Goal: Find specific page/section: Find specific page/section

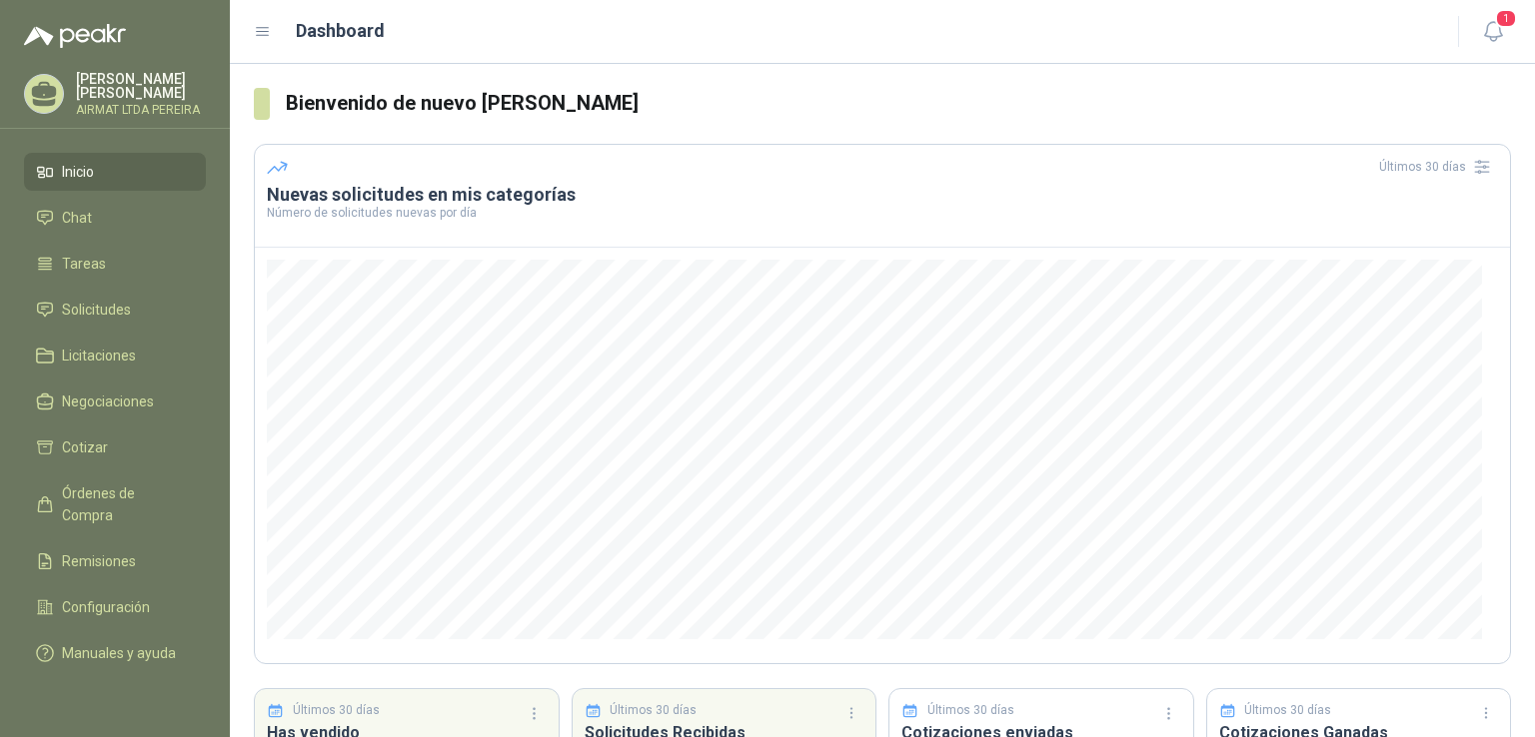
click at [100, 181] on li "Inicio" at bounding box center [115, 172] width 158 height 22
click at [103, 321] on span "Solicitudes" at bounding box center [96, 310] width 69 height 22
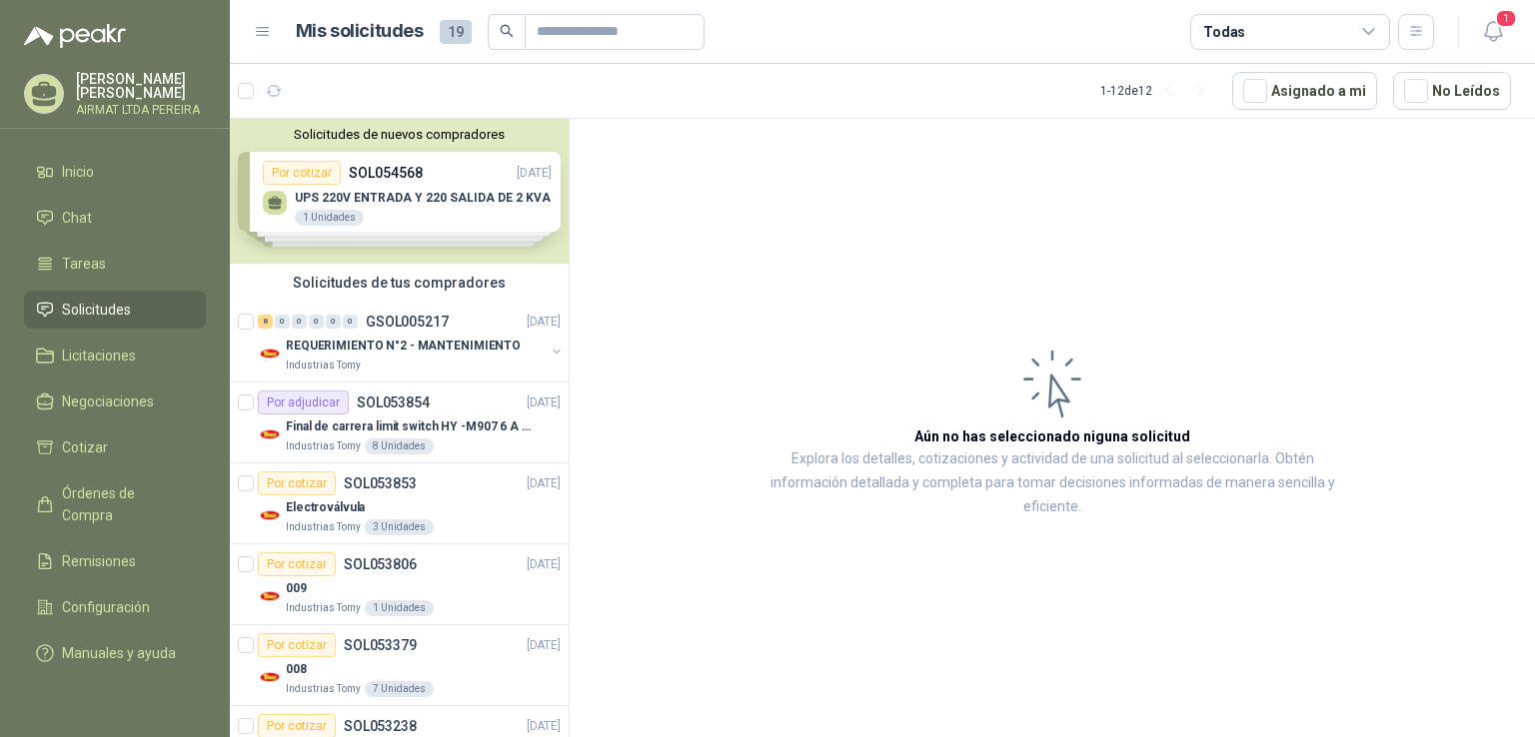
click at [441, 219] on div "Solicitudes de nuevos compradores Por cotizar SOL054568 [DATE] UPS 220V ENTRADA…" at bounding box center [399, 191] width 339 height 145
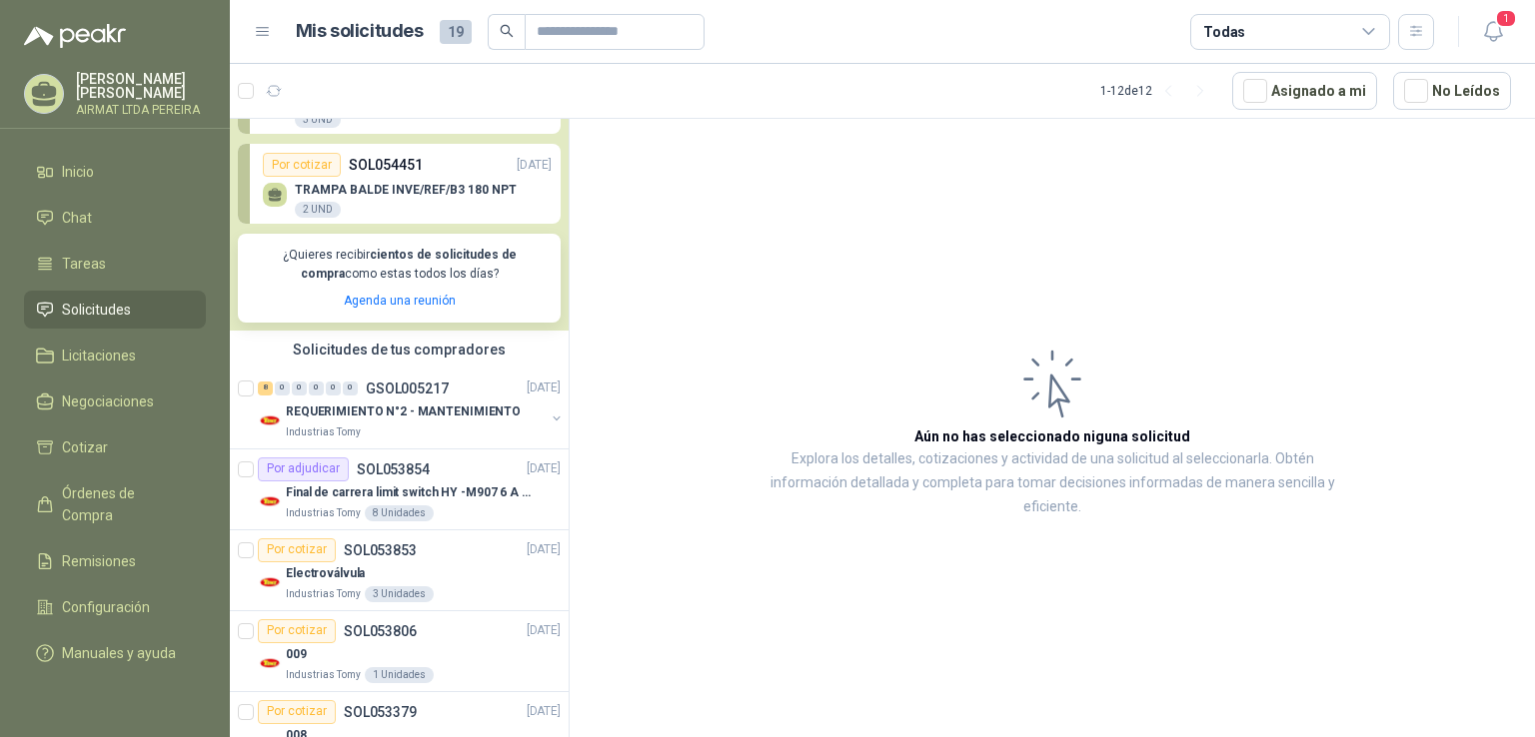
scroll to position [300, 0]
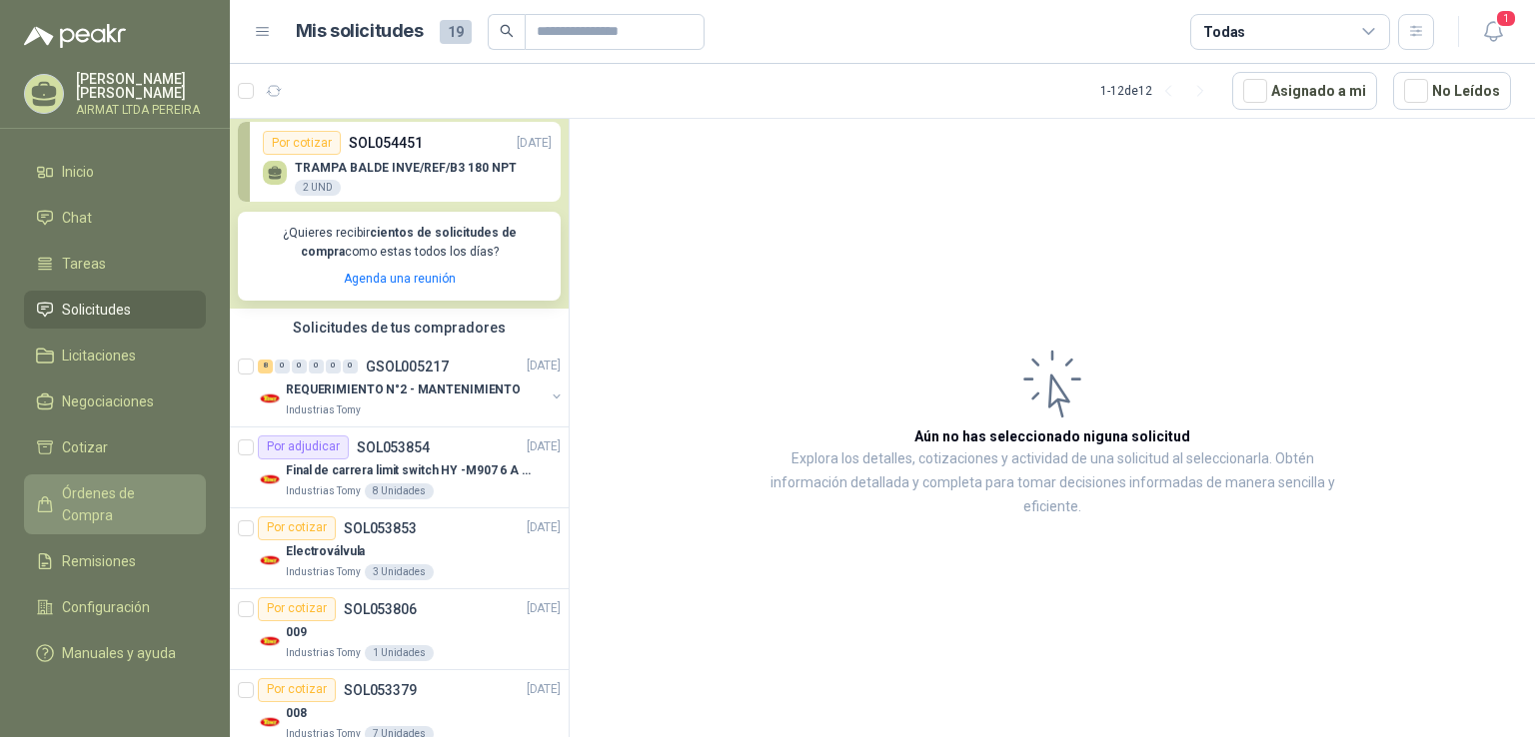
click at [110, 506] on span "Órdenes de Compra" at bounding box center [124, 505] width 125 height 44
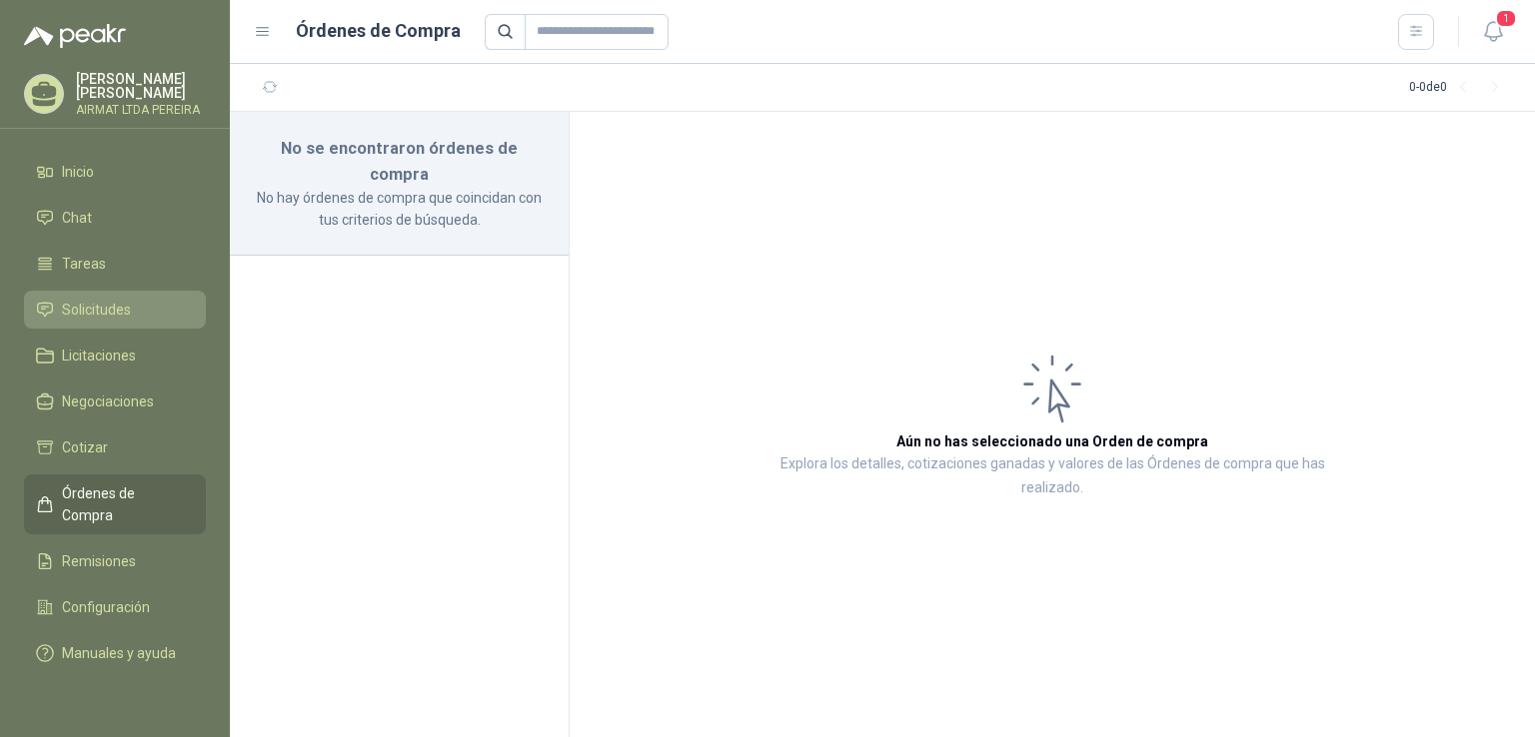
click at [66, 321] on span "Solicitudes" at bounding box center [96, 310] width 69 height 22
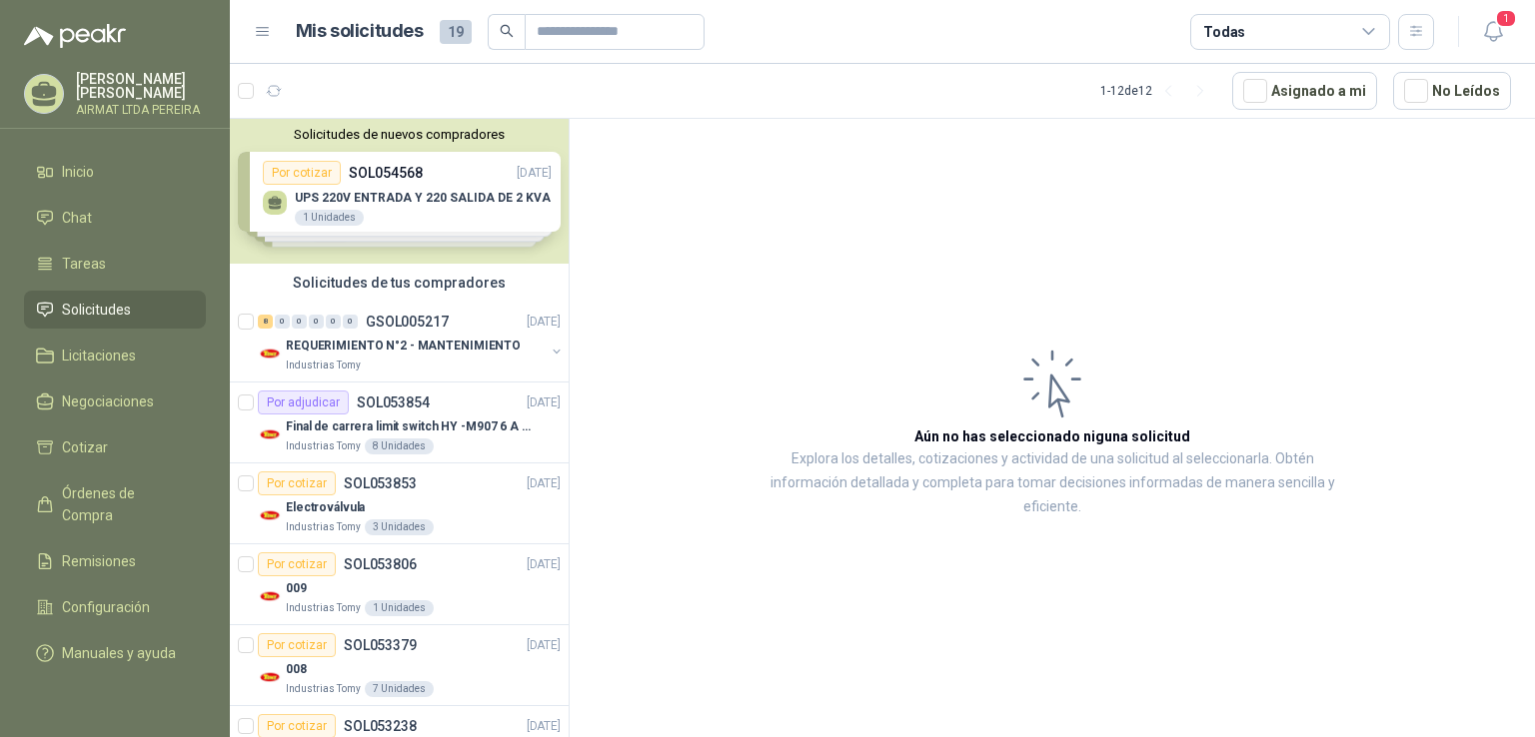
click at [423, 205] on div "Solicitudes de nuevos compradores Por cotizar SOL054568 [DATE] UPS 220V ENTRADA…" at bounding box center [399, 191] width 339 height 145
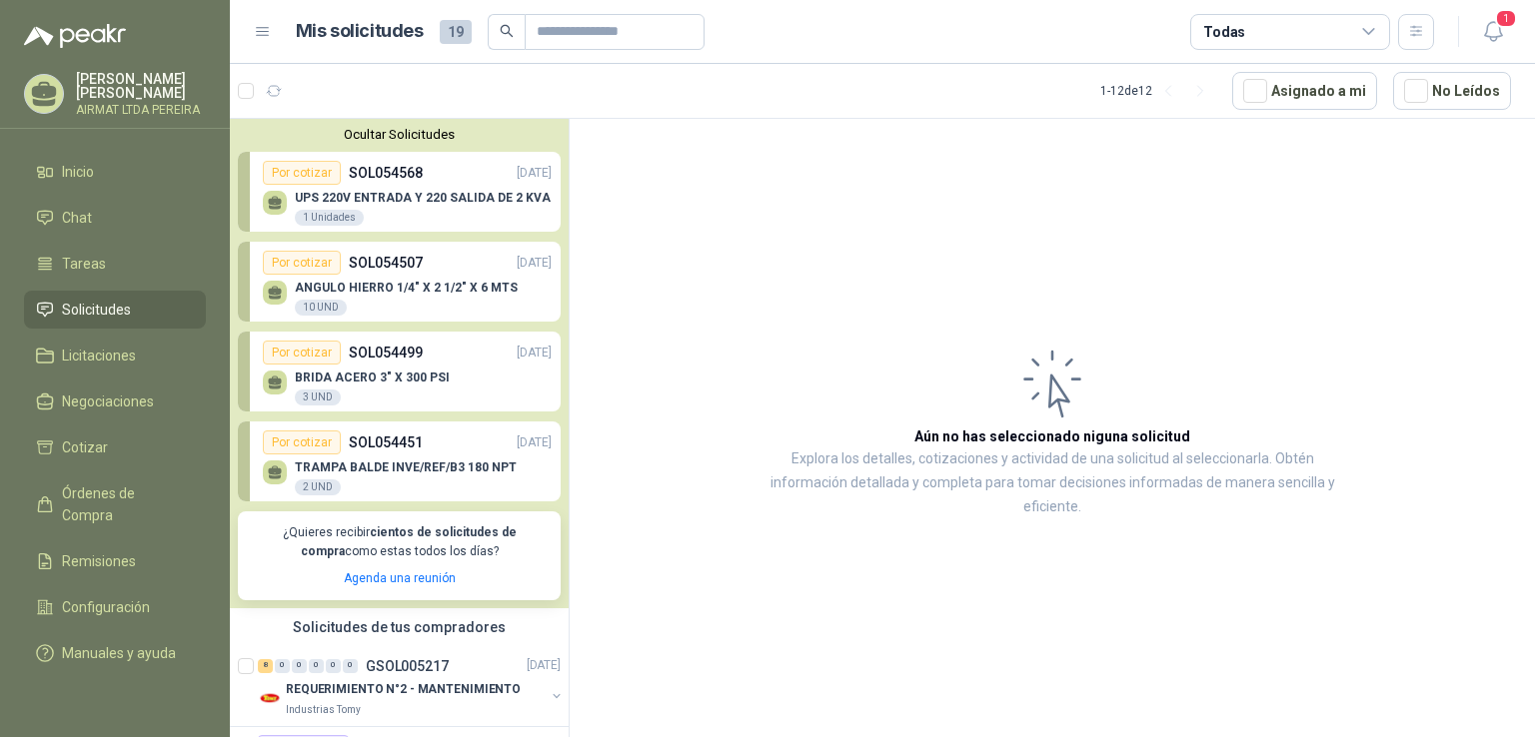
click at [435, 461] on p "TRAMPA BALDE INVE/REF/B3 180 NPT" at bounding box center [406, 468] width 222 height 14
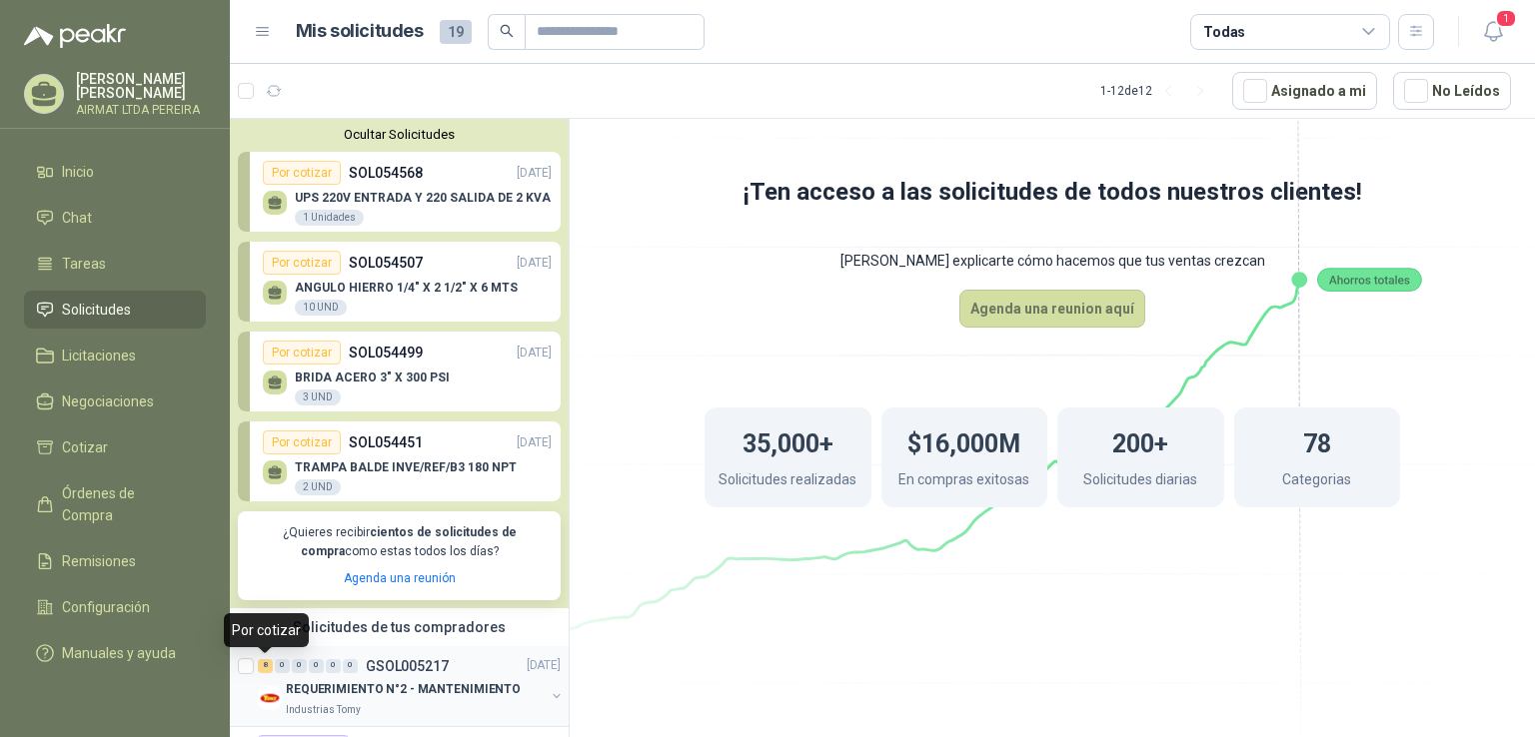
click at [260, 668] on div "8" at bounding box center [265, 667] width 15 height 14
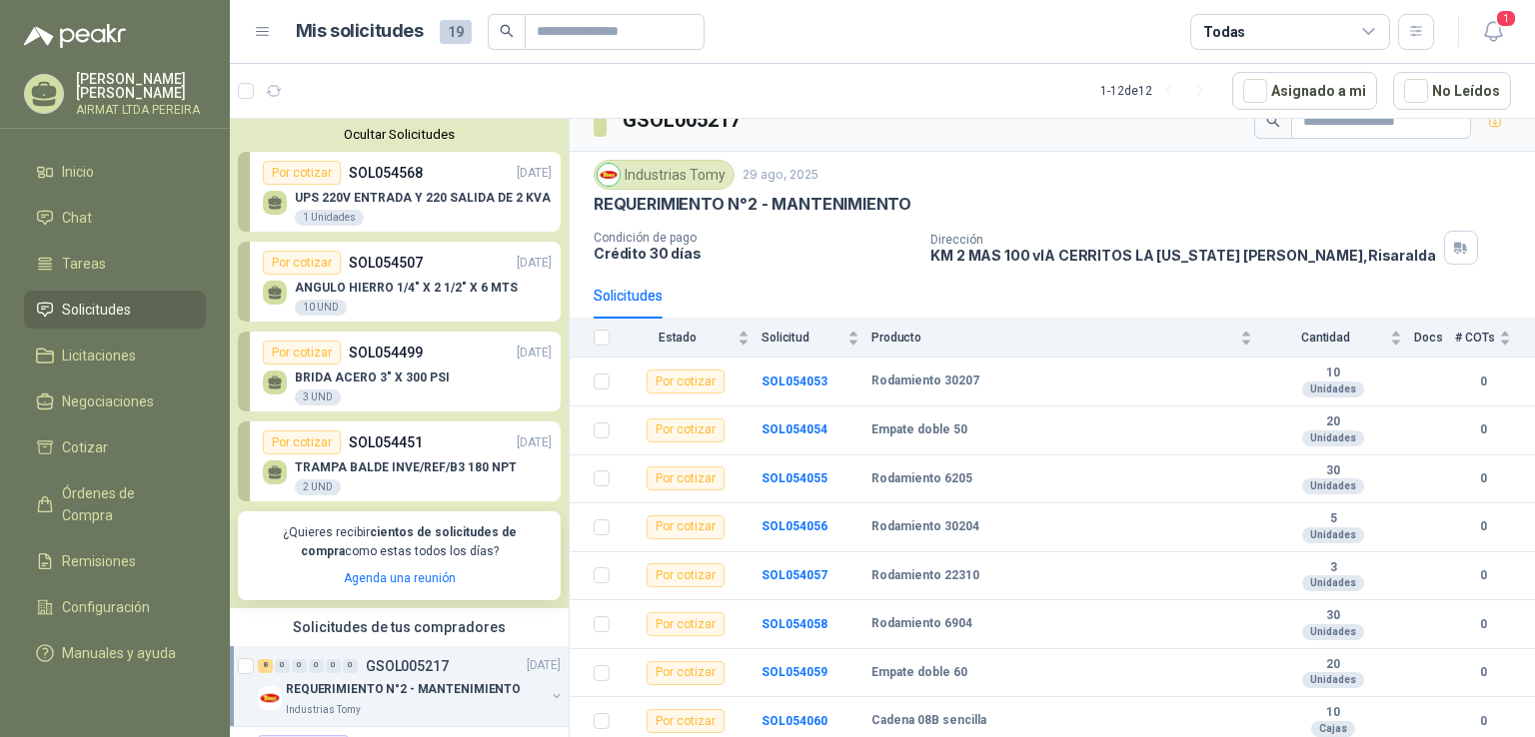
scroll to position [400, 0]
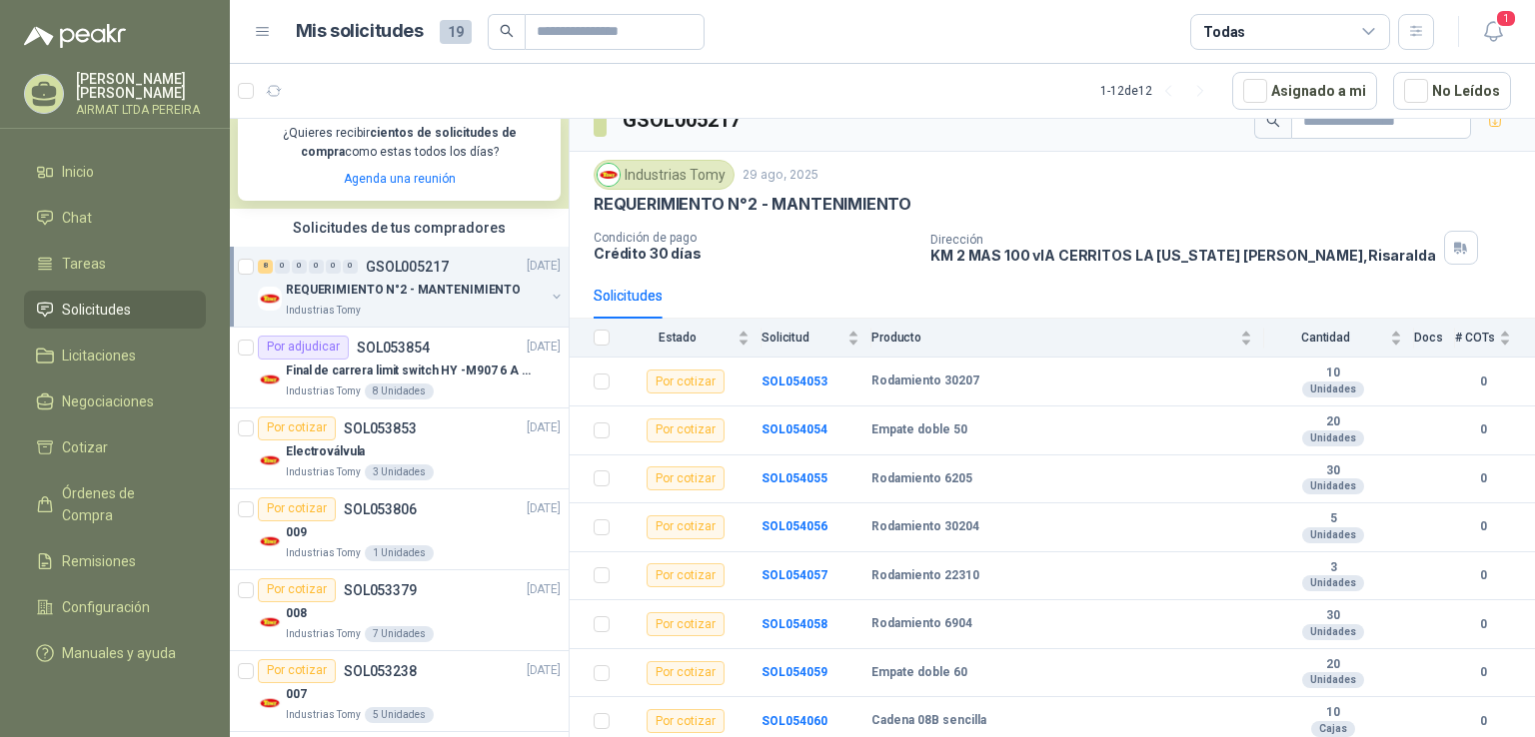
click at [154, 321] on li "Solicitudes" at bounding box center [115, 310] width 158 height 22
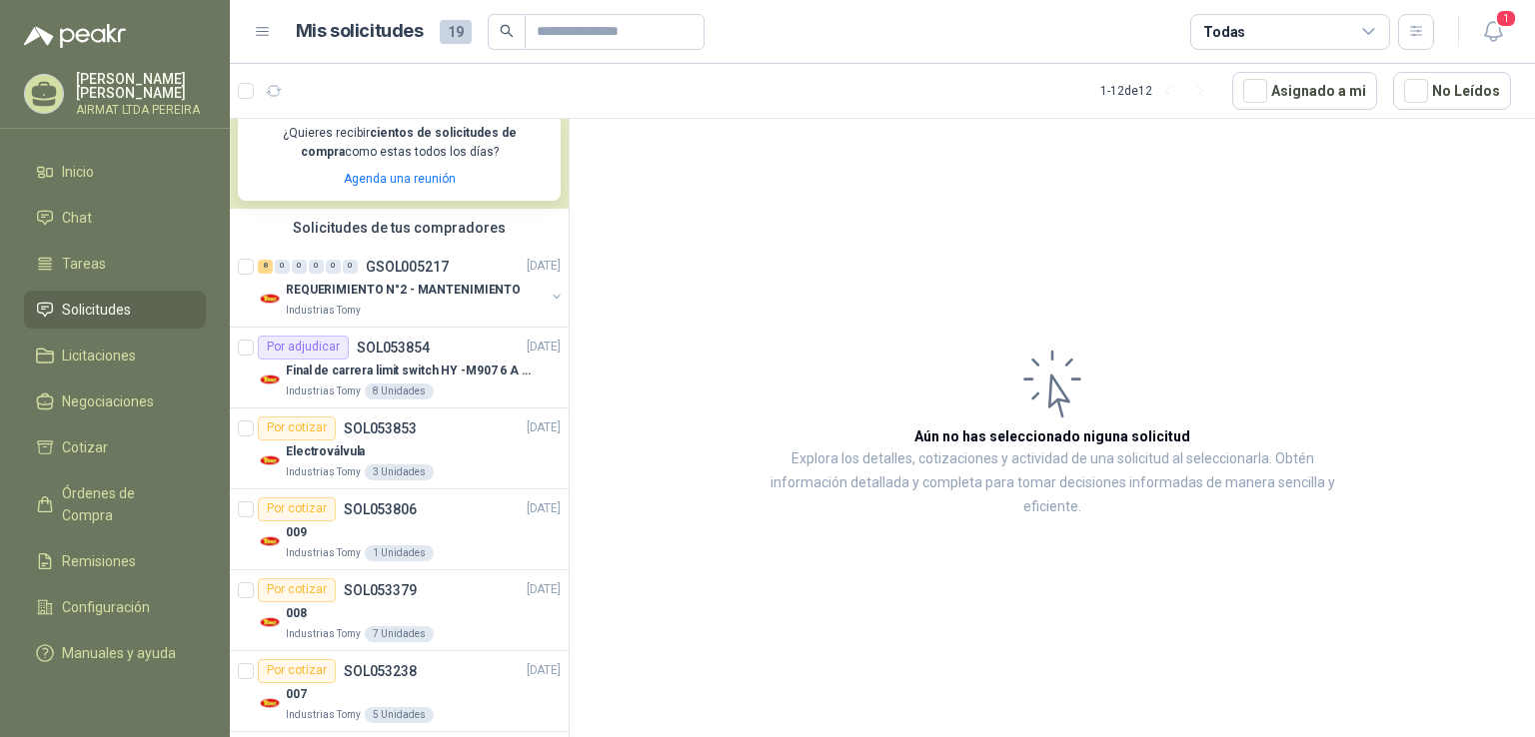
click at [115, 321] on span "Solicitudes" at bounding box center [96, 310] width 69 height 22
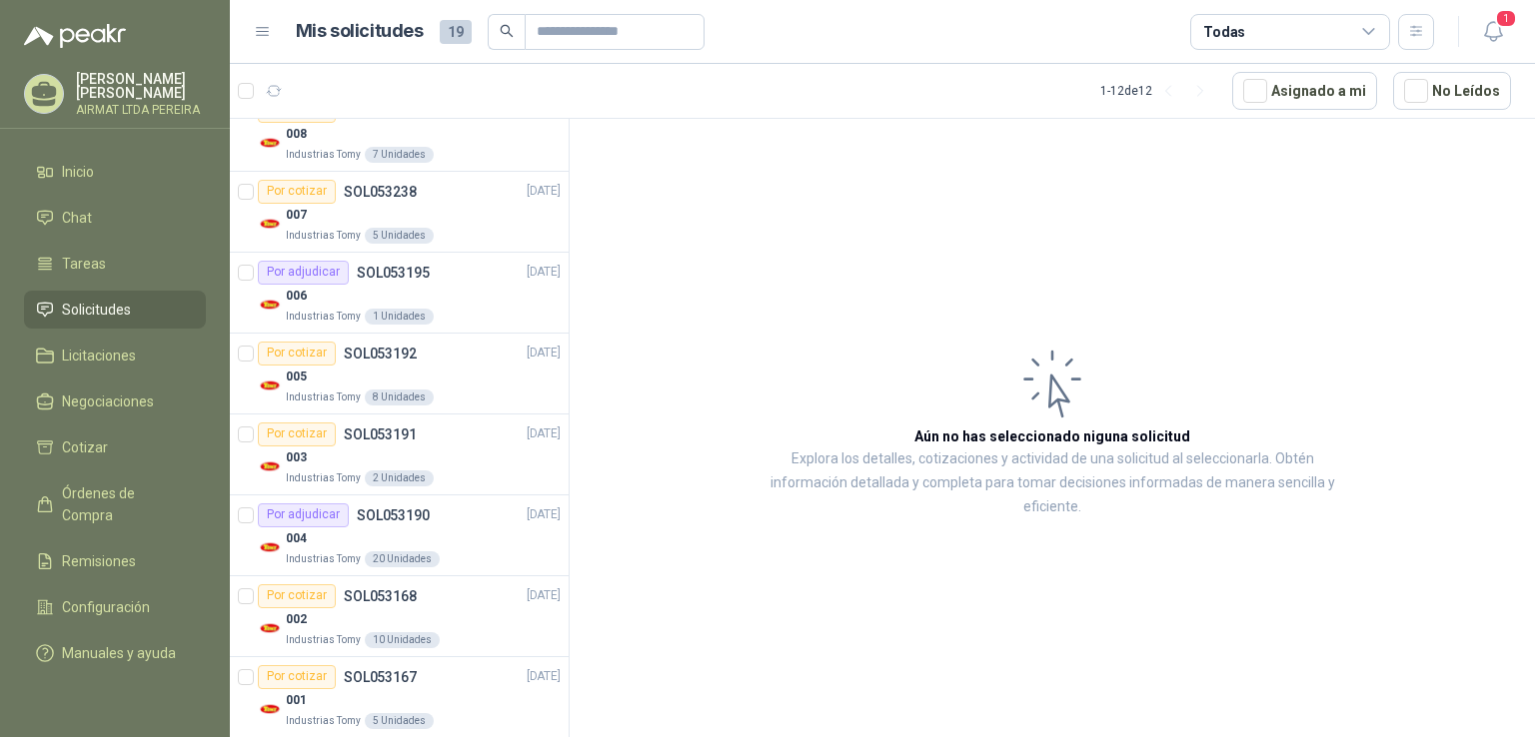
scroll to position [899, 0]
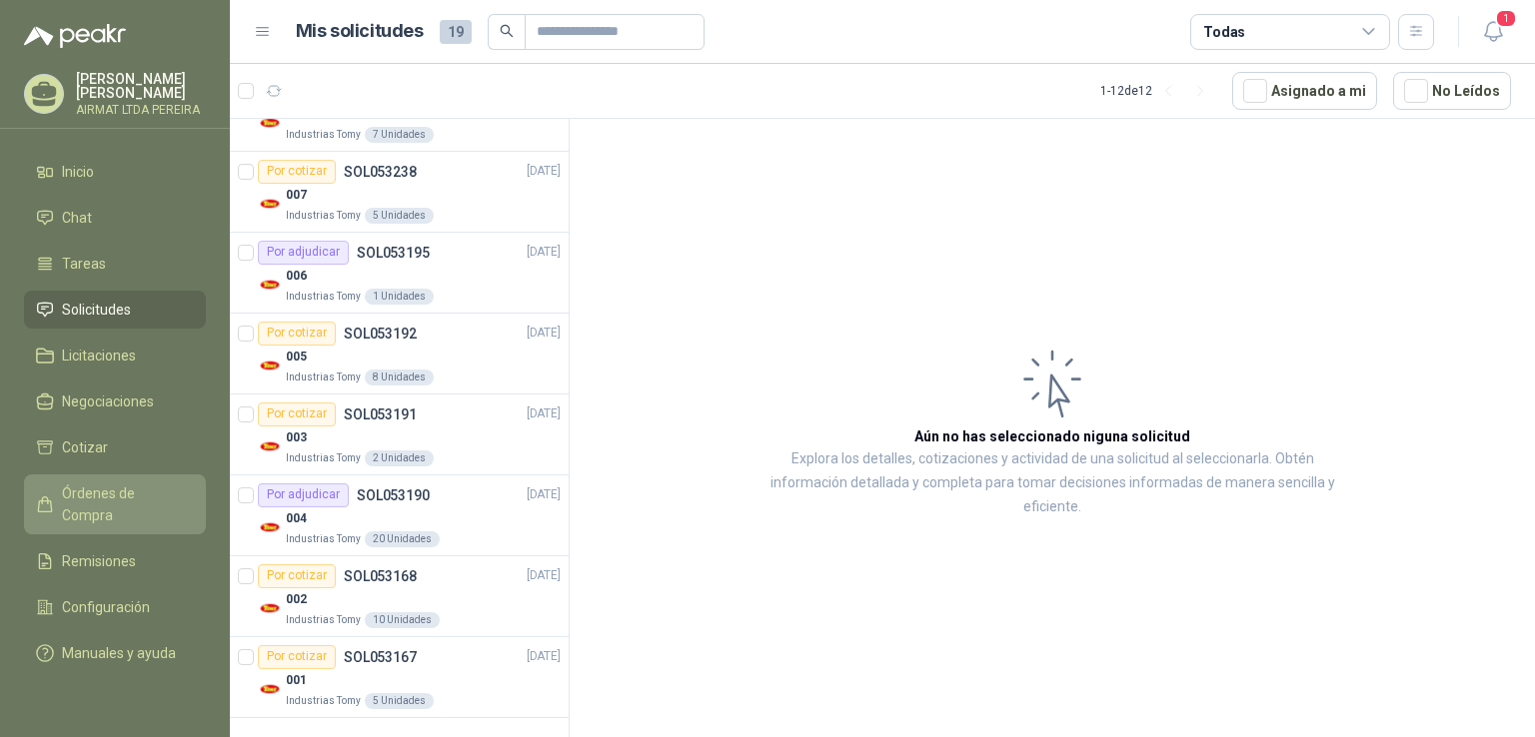
click at [127, 499] on span "Órdenes de Compra" at bounding box center [124, 505] width 125 height 44
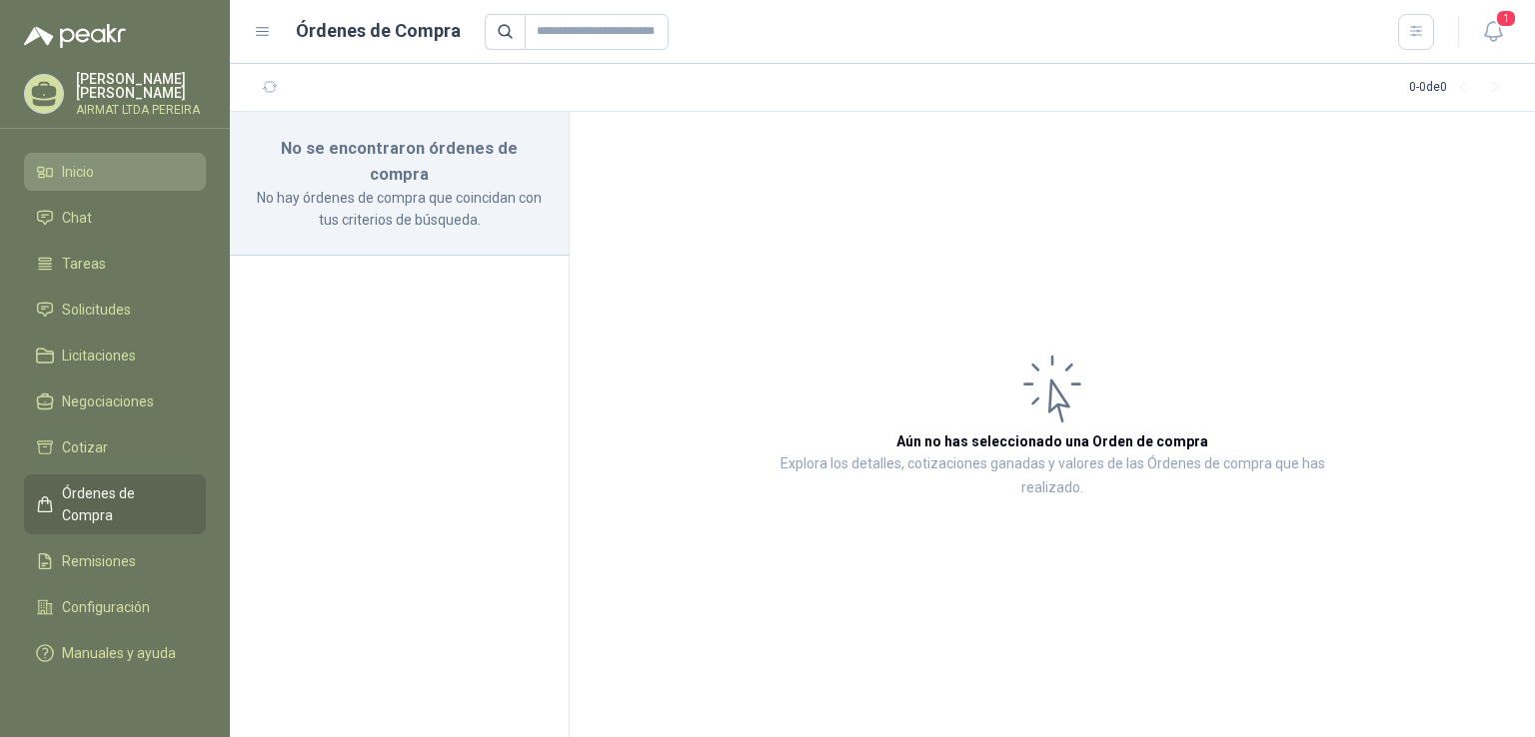
click at [67, 178] on span "Inicio" at bounding box center [78, 172] width 32 height 22
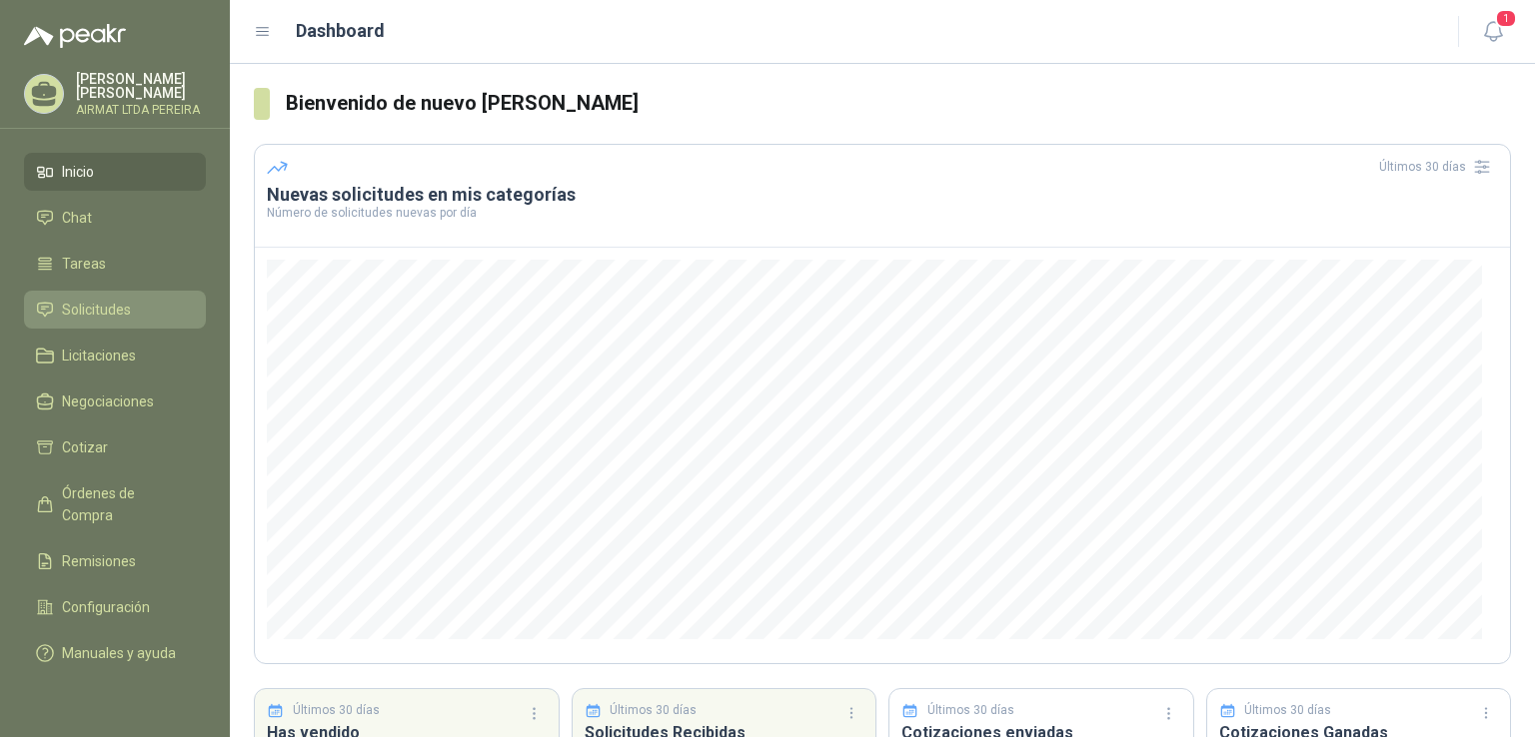
click at [154, 312] on li "Solicitudes" at bounding box center [115, 310] width 158 height 22
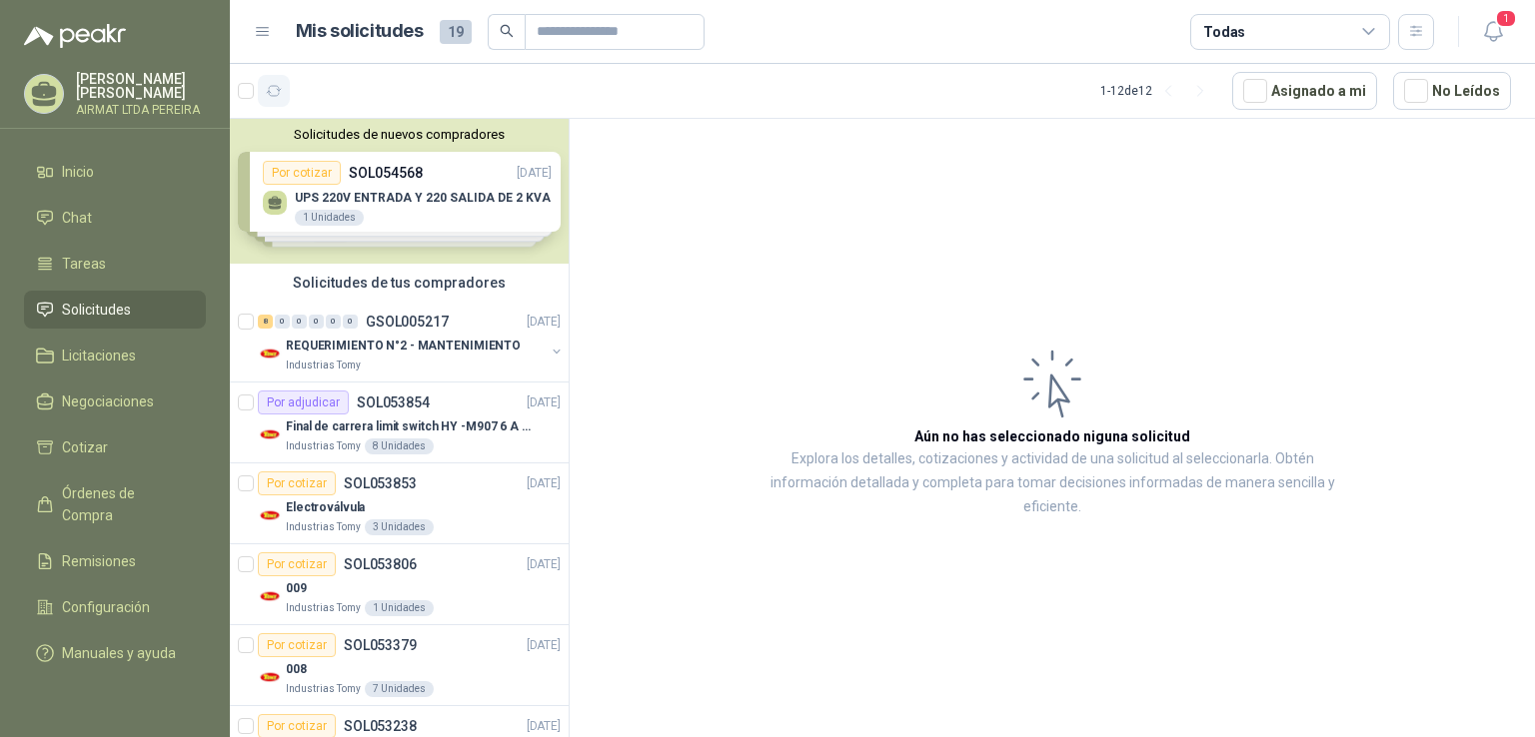
click at [269, 96] on icon "button" at bounding box center [274, 91] width 17 height 17
